Goal: Communication & Community: Answer question/provide support

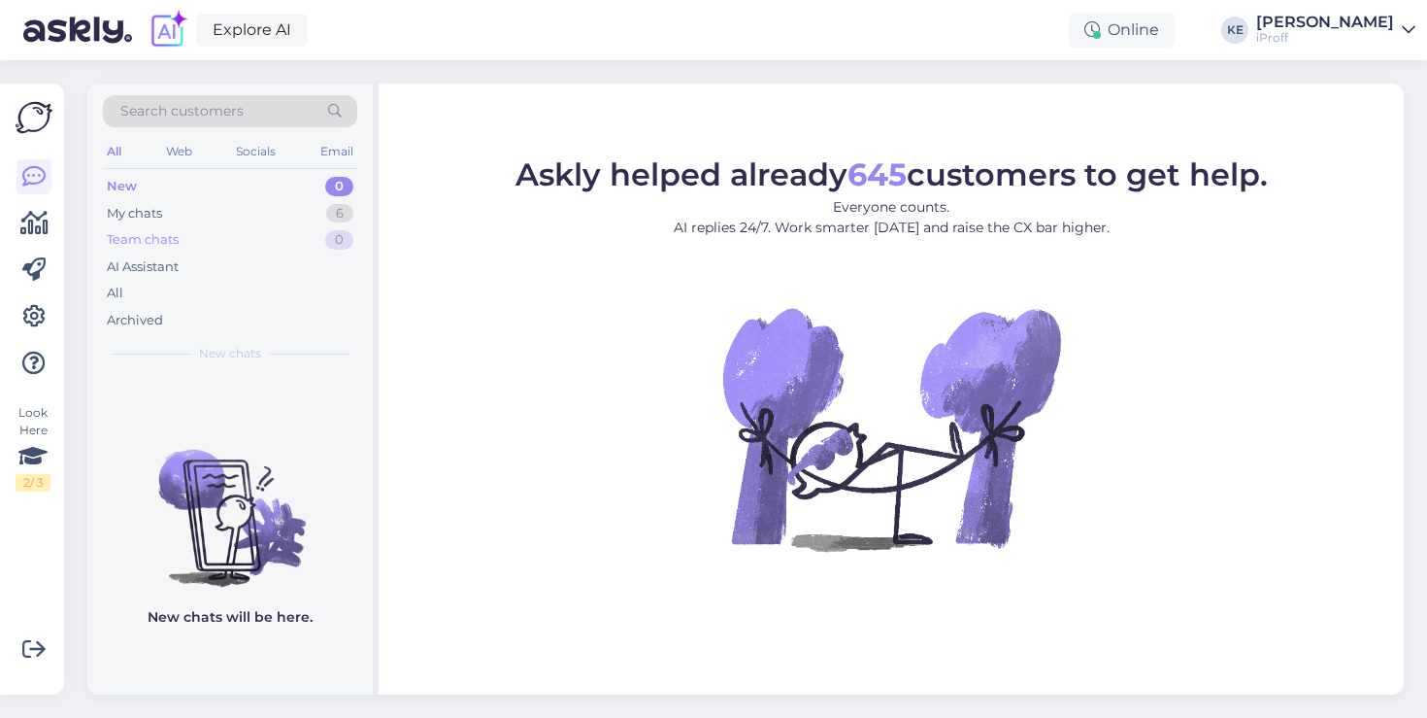
click at [191, 248] on div "Team chats 0" at bounding box center [230, 239] width 254 height 27
click at [225, 218] on div "My chats 6" at bounding box center [230, 213] width 254 height 27
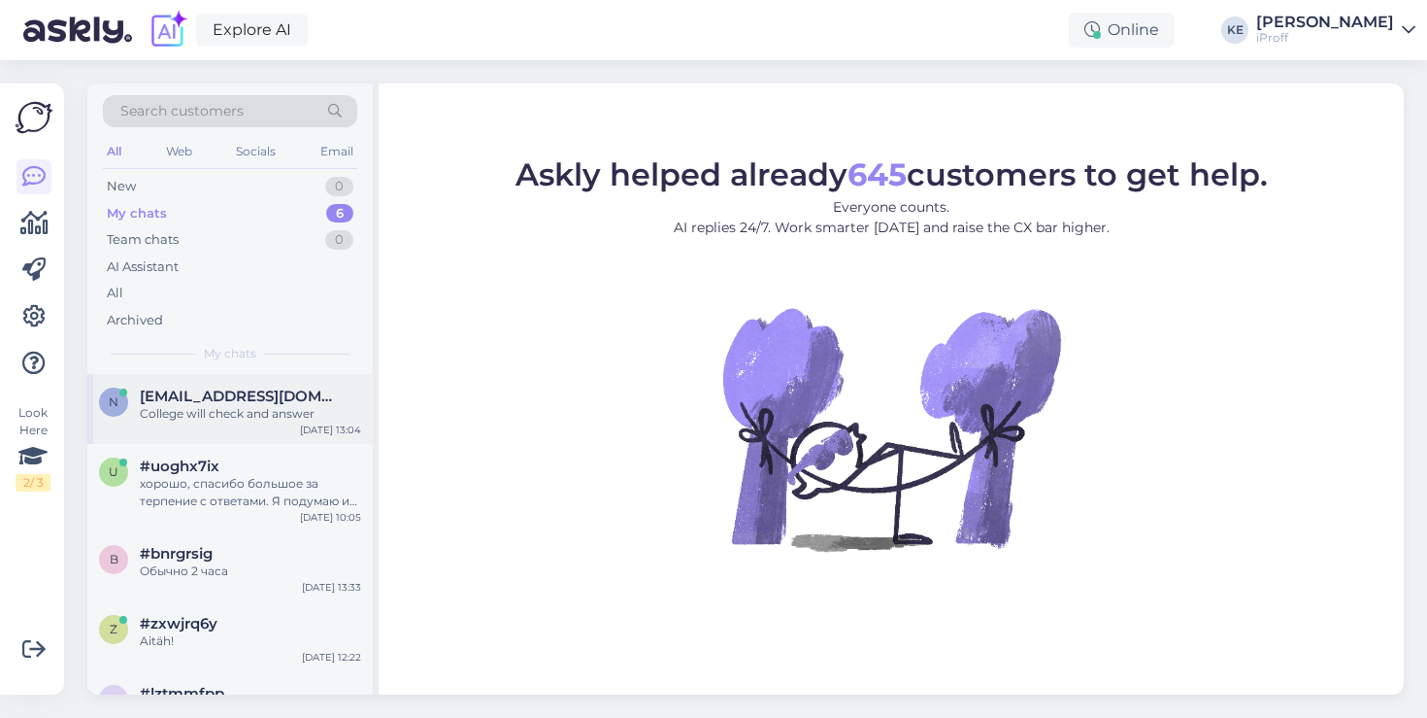
click at [225, 418] on div "College will check and answer" at bounding box center [250, 413] width 221 height 17
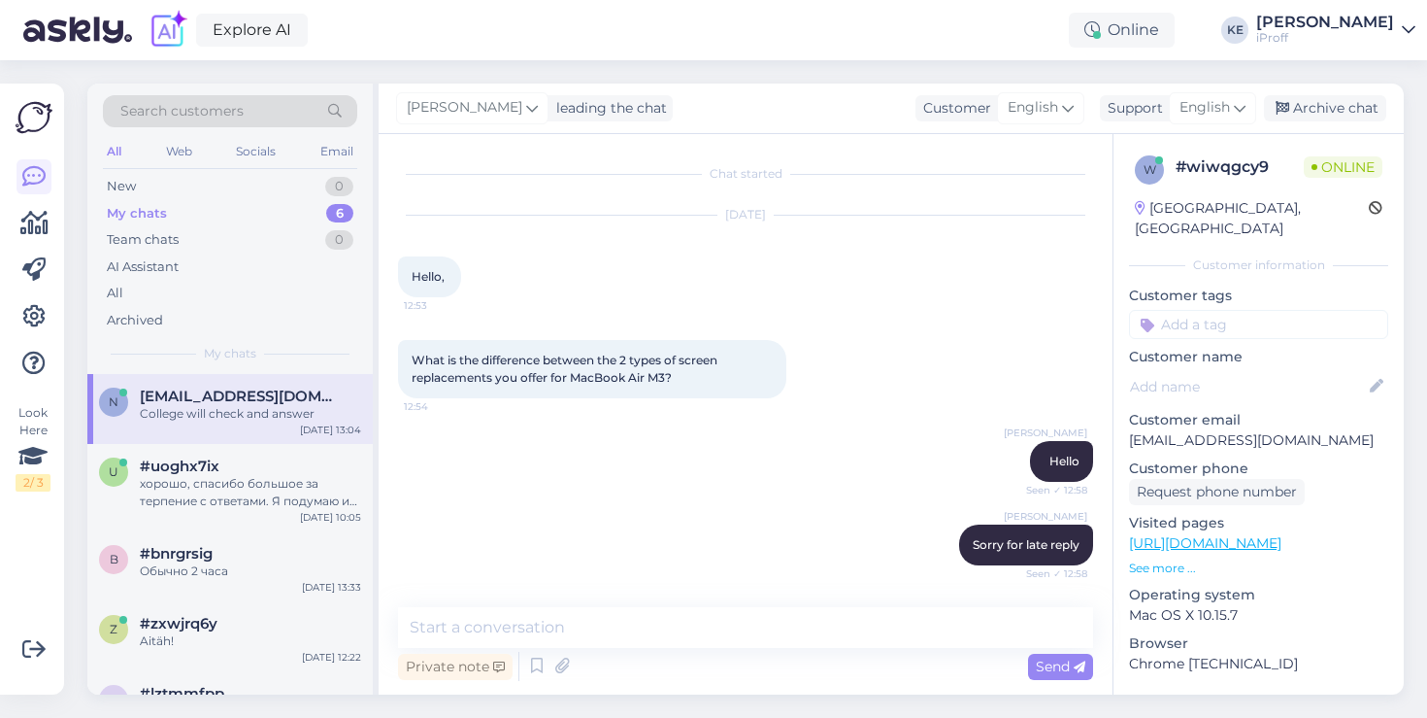
click at [1267, 430] on p "[EMAIL_ADDRESS][DOMAIN_NAME]" at bounding box center [1258, 440] width 259 height 20
copy p "[EMAIL_ADDRESS][DOMAIN_NAME]"
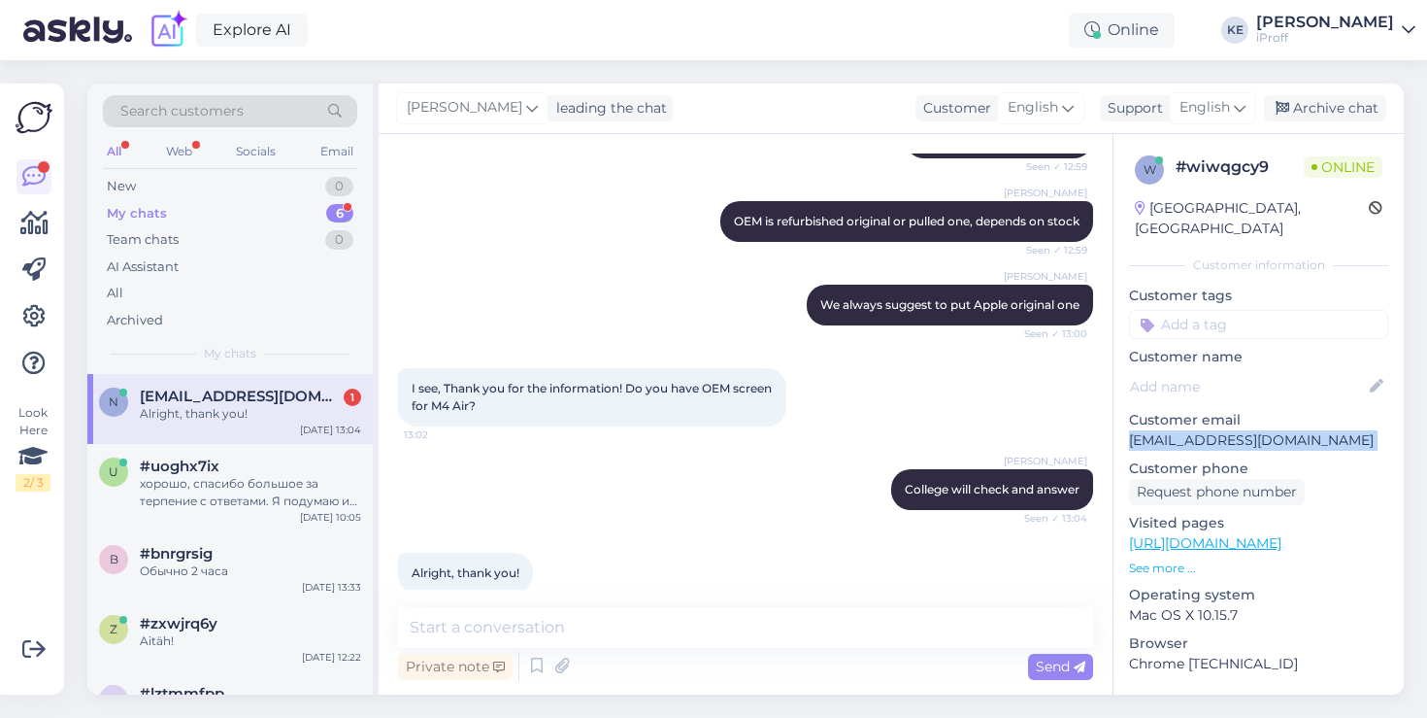
scroll to position [516, 0]
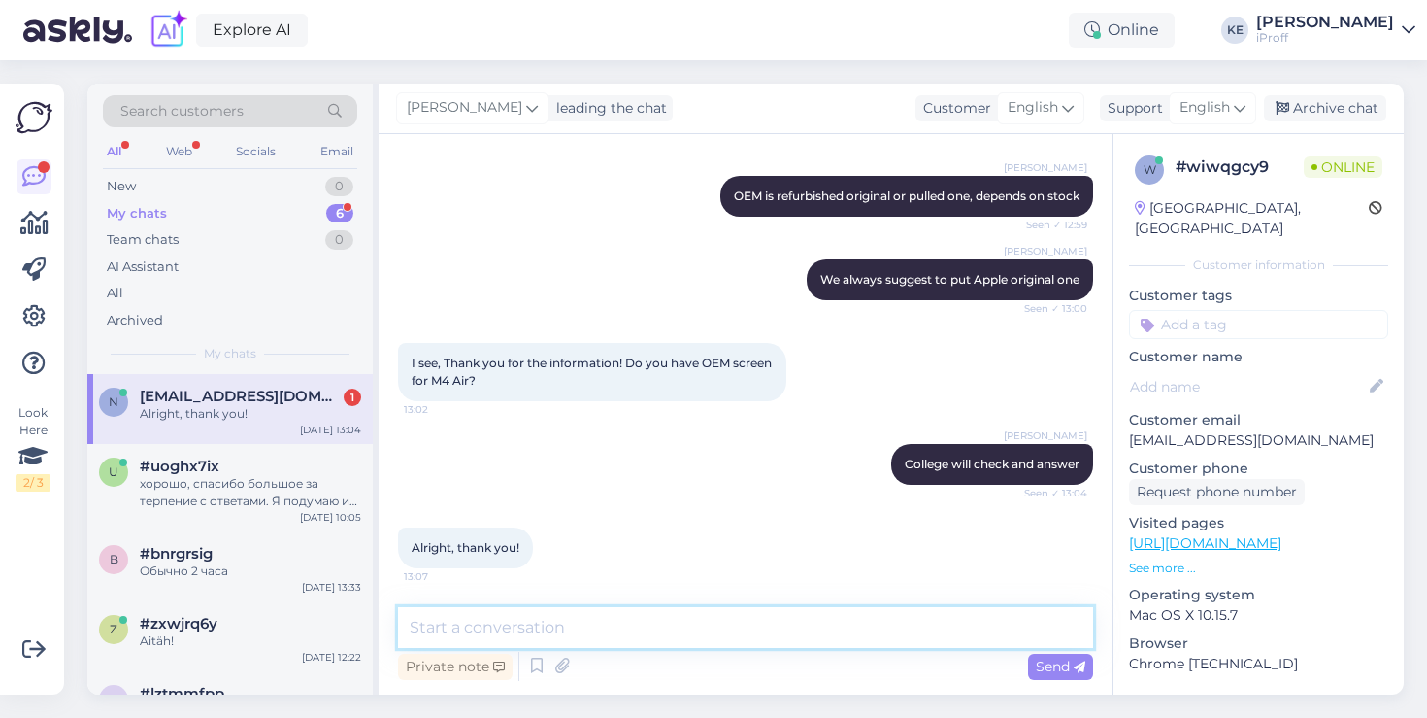
click at [598, 612] on textarea at bounding box center [745, 627] width 695 height 41
type textarea "Hello, last time i sent an e-mail about display."
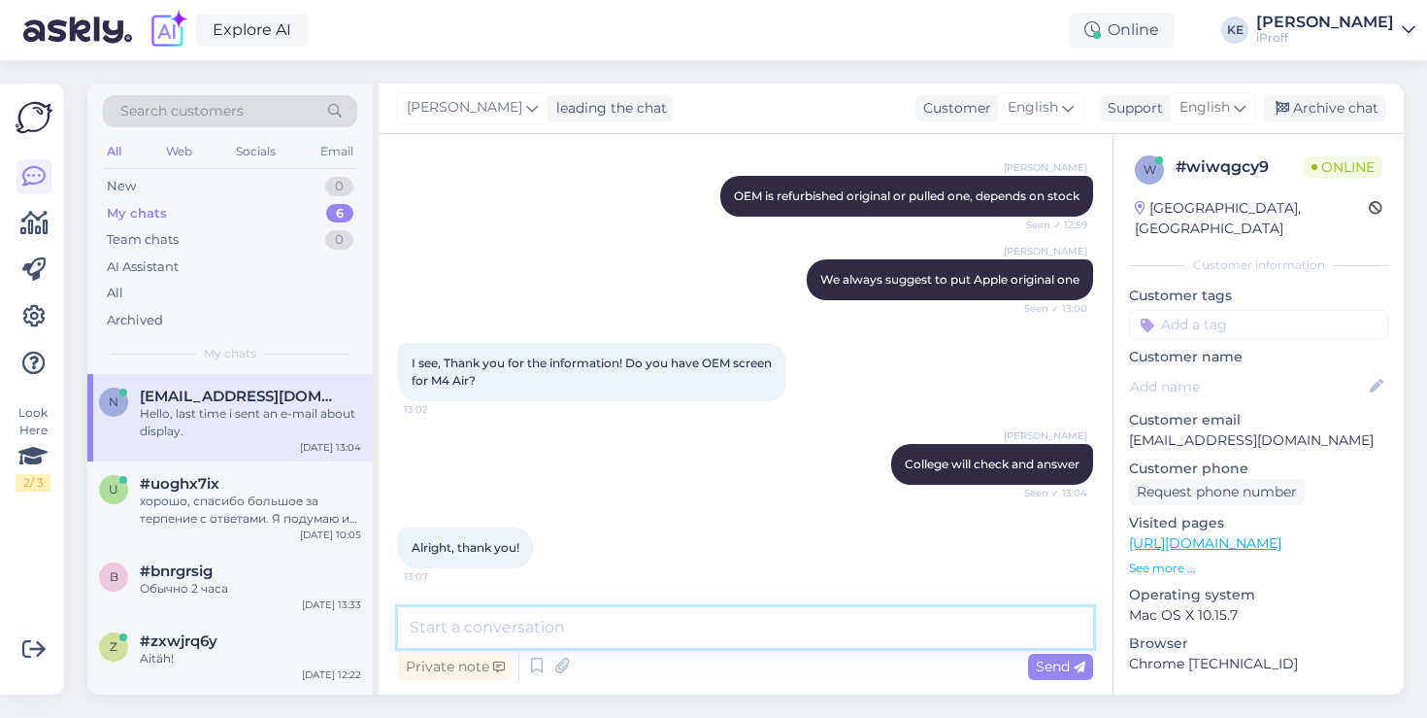
scroll to position [599, 0]
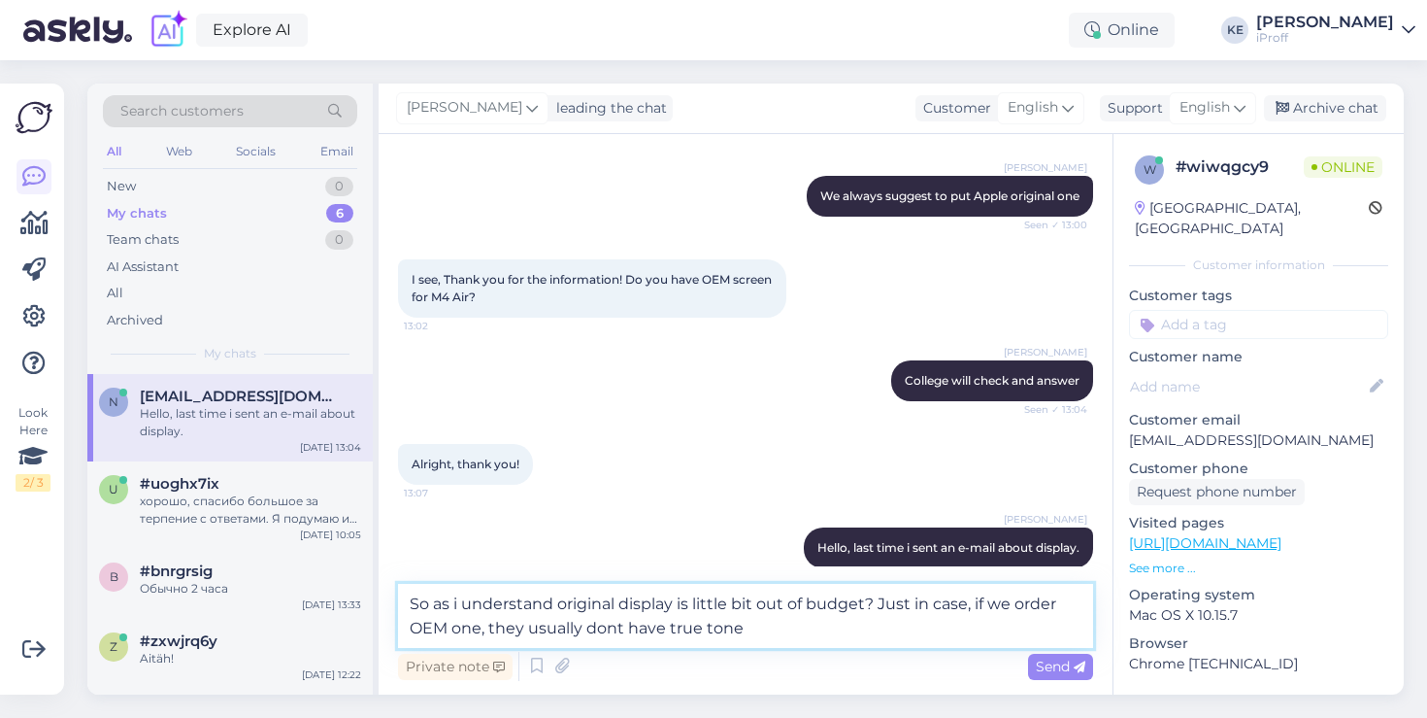
type textarea "So as i understand original display is little bit out of budget? Just in case, …"
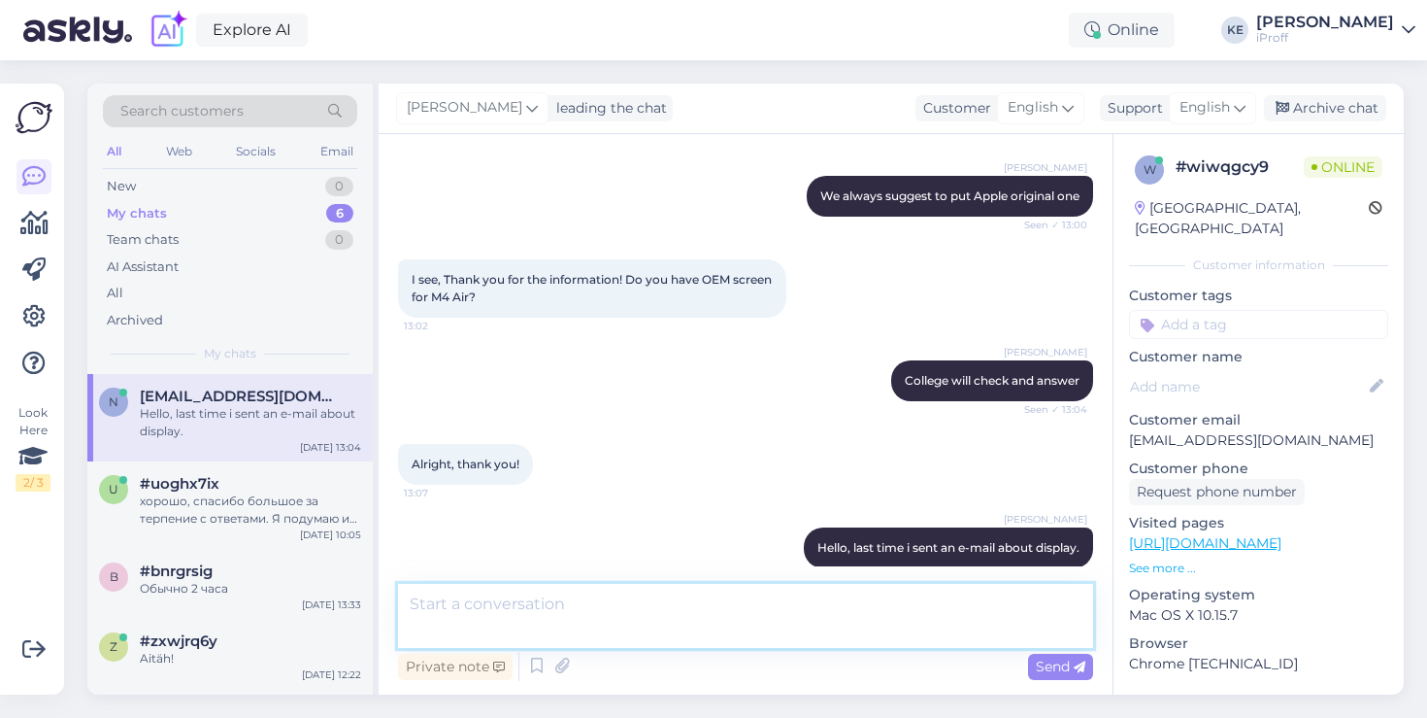
scroll to position [718, 0]
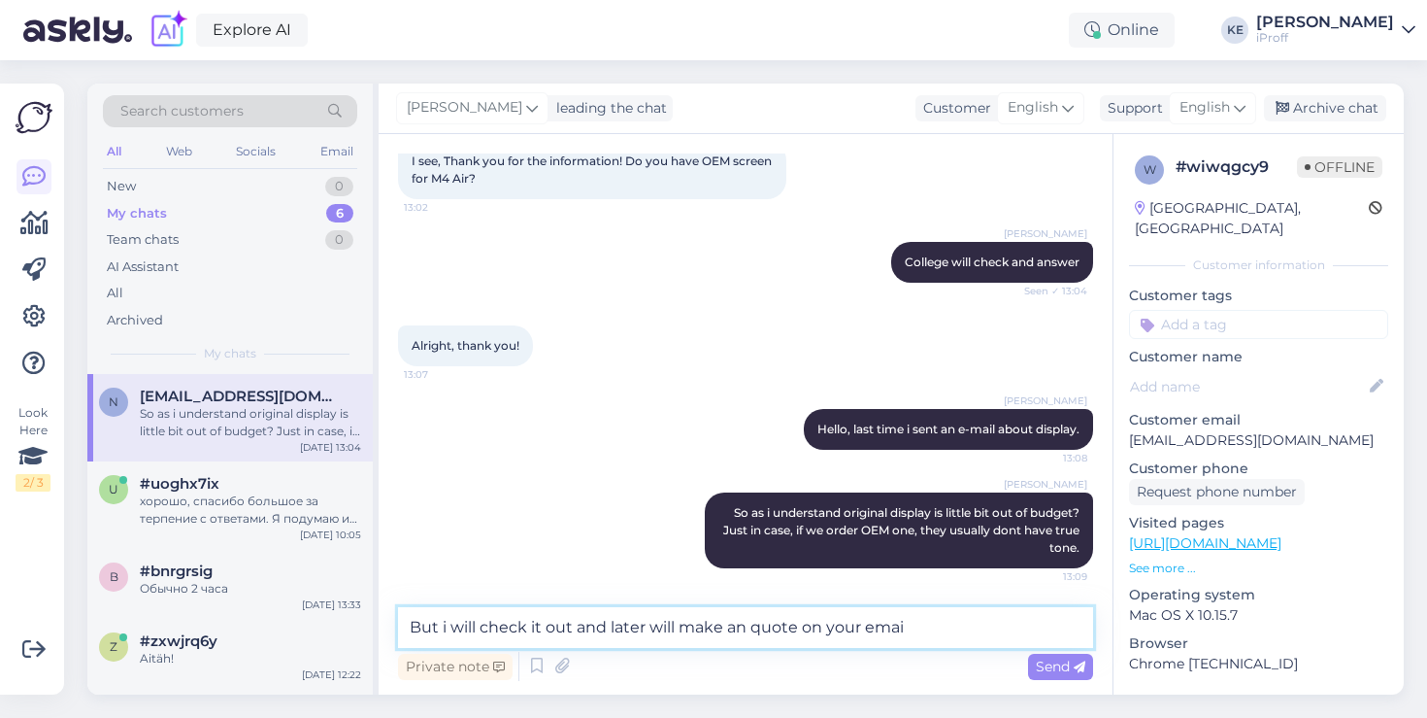
type textarea "But i will check it out and later will make an quote on your email"
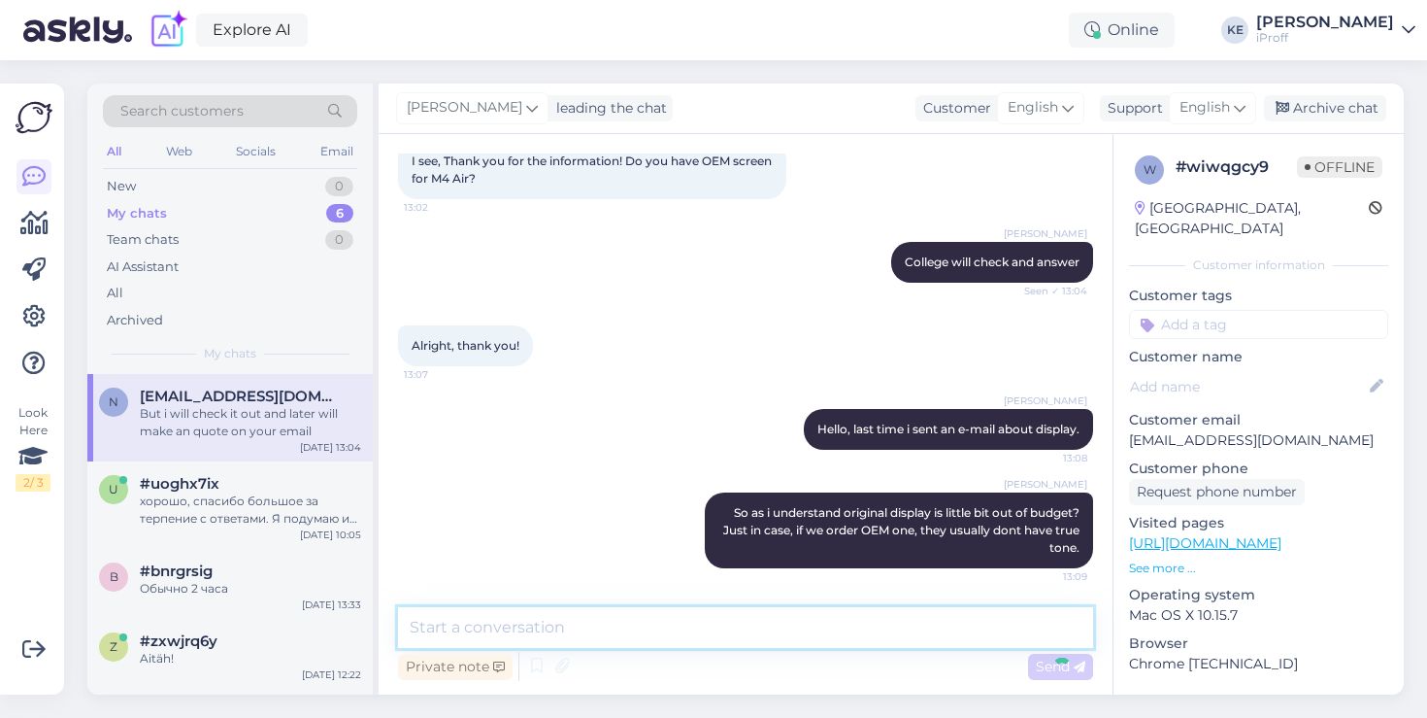
scroll to position [819, 0]
